Goal: Transaction & Acquisition: Download file/media

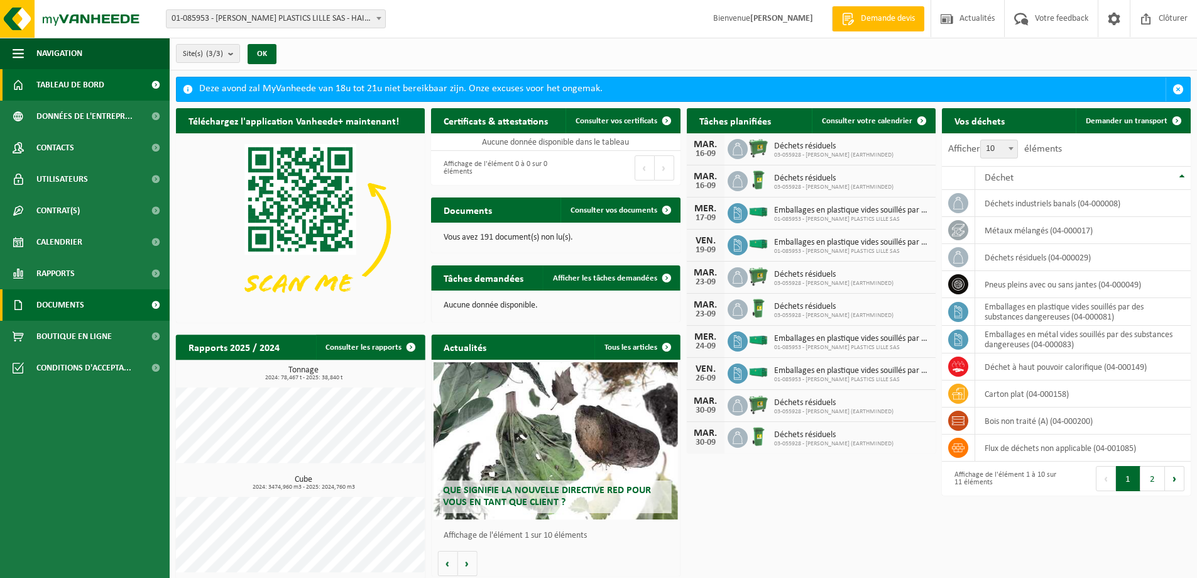
click at [61, 304] on span "Documents" at bounding box center [60, 304] width 48 height 31
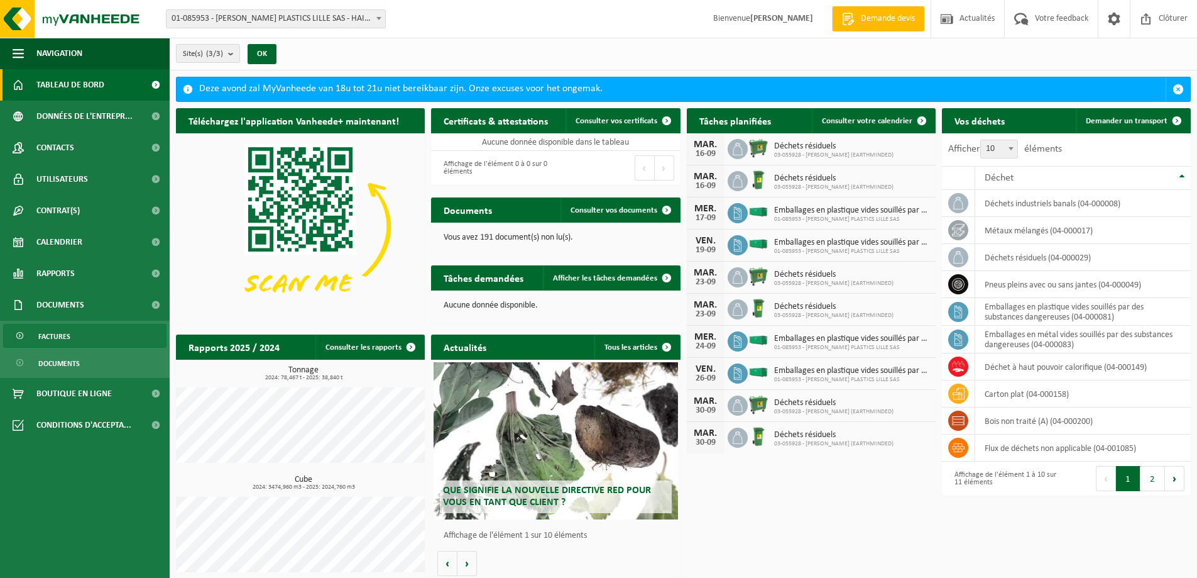
click at [60, 335] on span "Factures" at bounding box center [54, 336] width 32 height 24
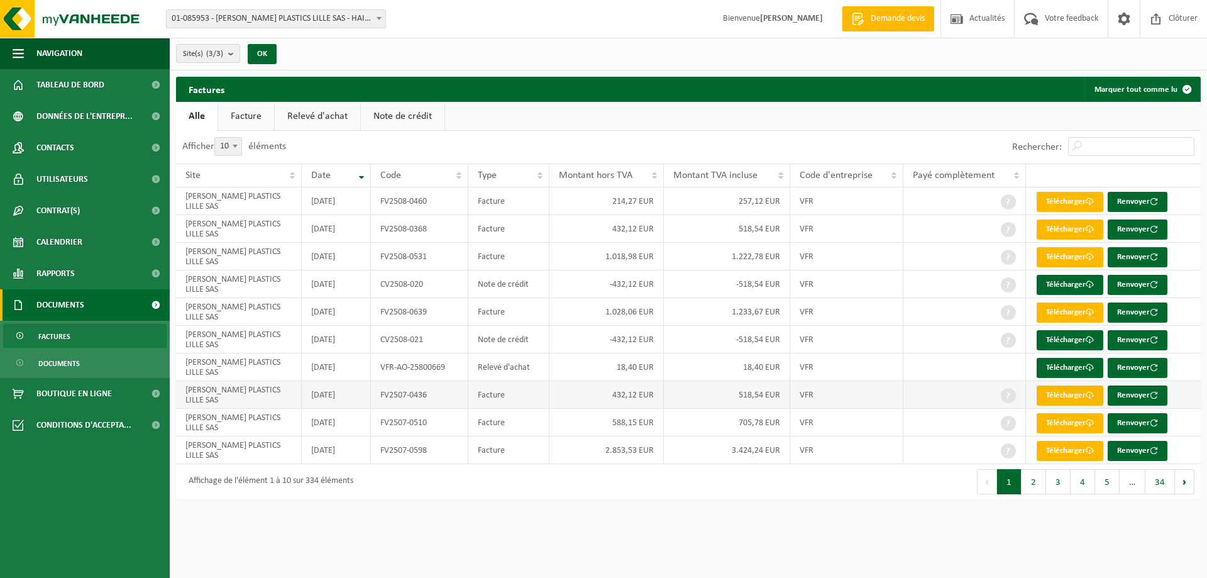
click at [1064, 395] on link "Télécharger" at bounding box center [1069, 395] width 67 height 20
click at [1077, 425] on link "Télécharger" at bounding box center [1069, 423] width 67 height 20
click at [1037, 485] on button "2" at bounding box center [1033, 481] width 25 height 25
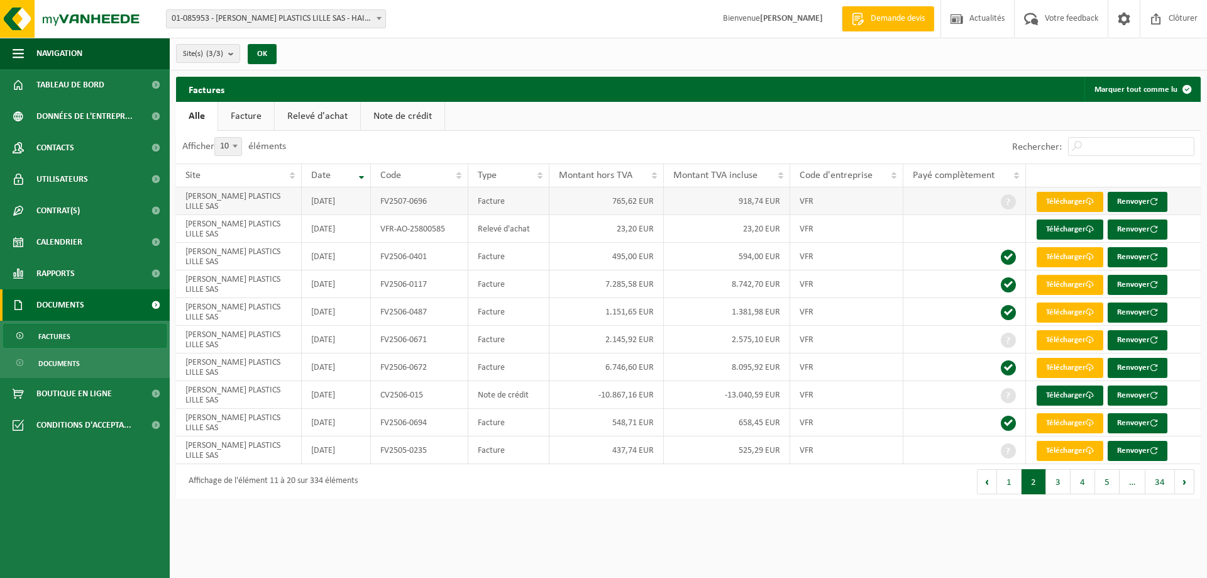
click at [1060, 202] on link "Télécharger" at bounding box center [1069, 202] width 67 height 20
click at [1161, 19] on span at bounding box center [1155, 18] width 19 height 37
